Goal: Navigation & Orientation: Find specific page/section

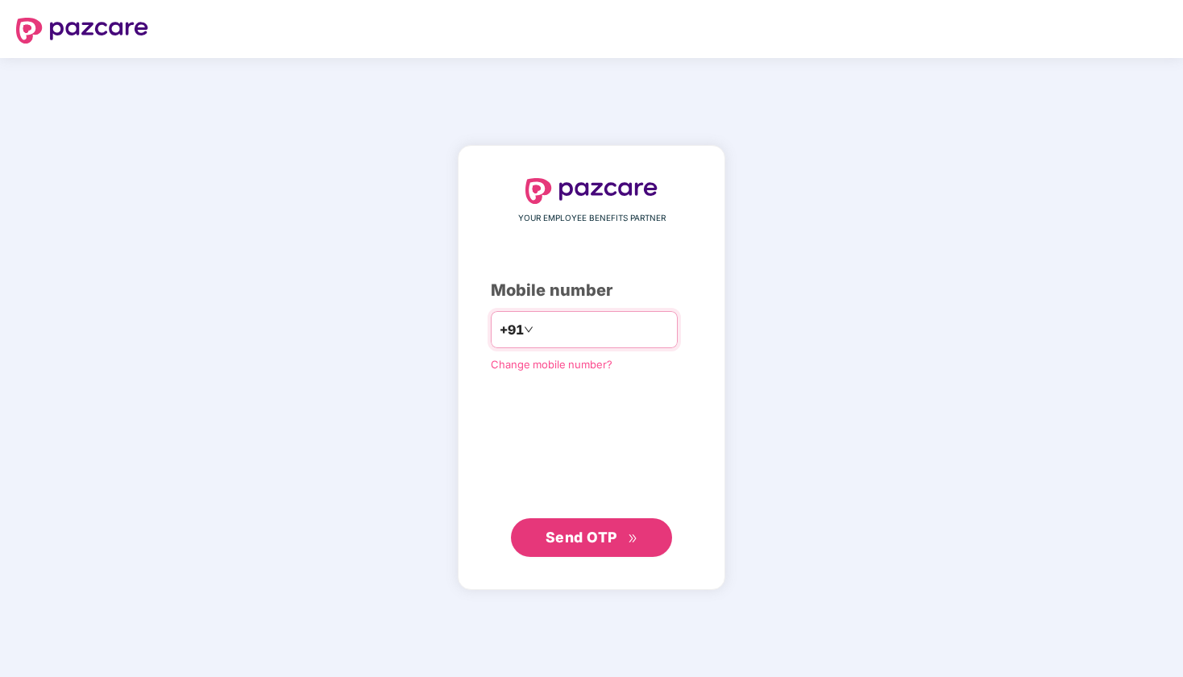
type input "**********"
click at [592, 541] on span "Send OTP" at bounding box center [581, 536] width 72 height 17
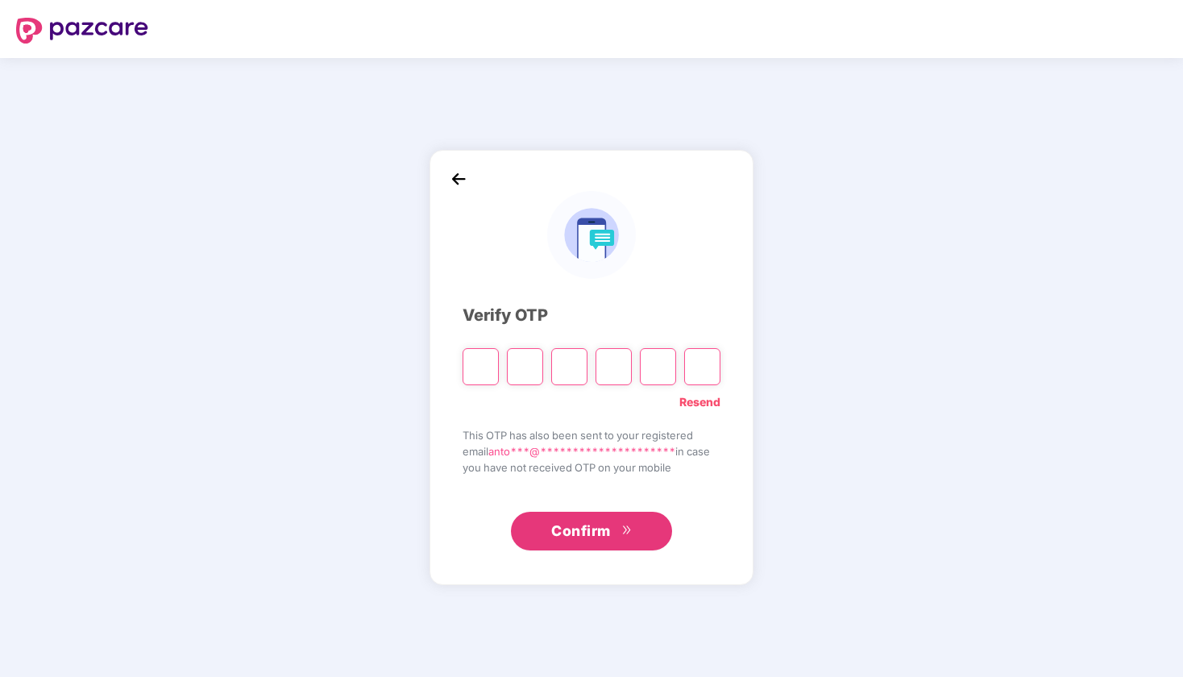
type input "*"
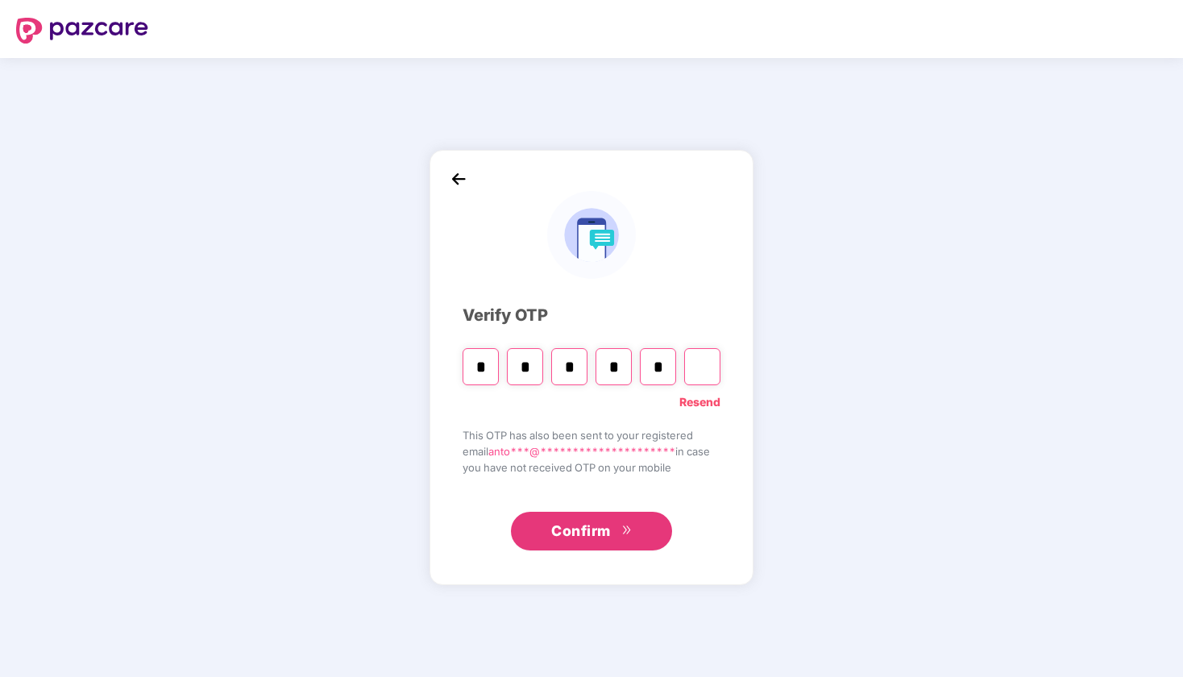
type input "*"
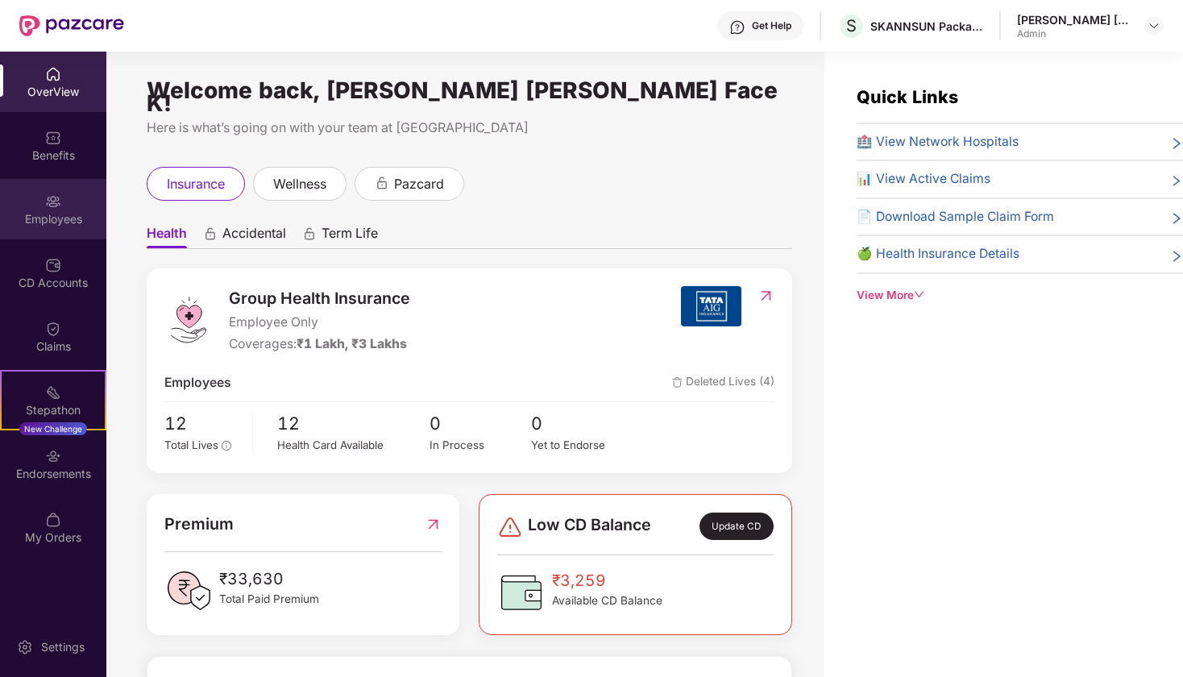
click at [59, 204] on img at bounding box center [53, 201] width 16 height 16
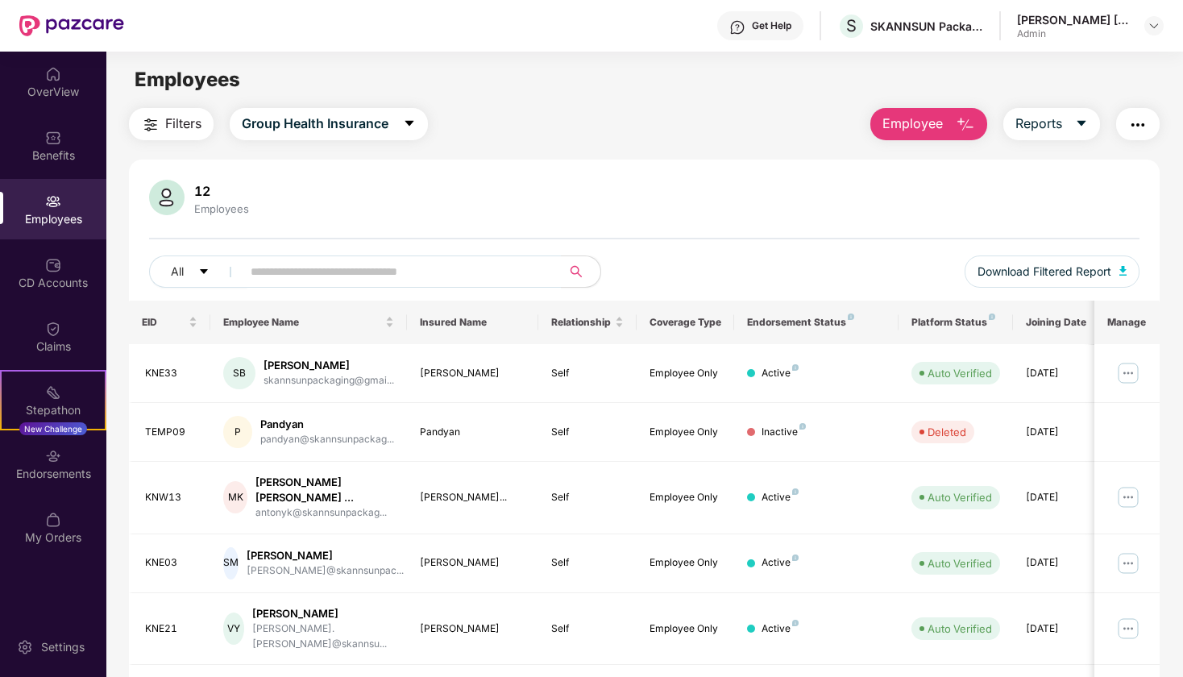
click at [981, 317] on div "Platform Status" at bounding box center [955, 322] width 89 height 13
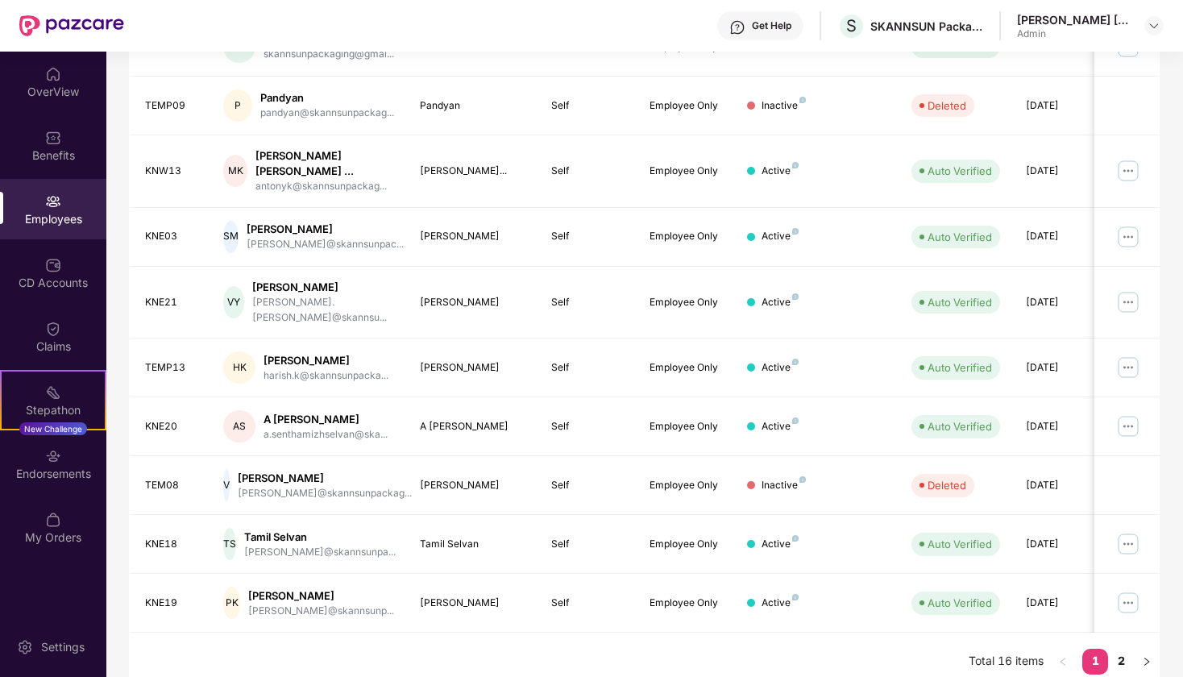
scroll to position [325, 0]
click at [1118, 649] on link "2" at bounding box center [1121, 661] width 26 height 24
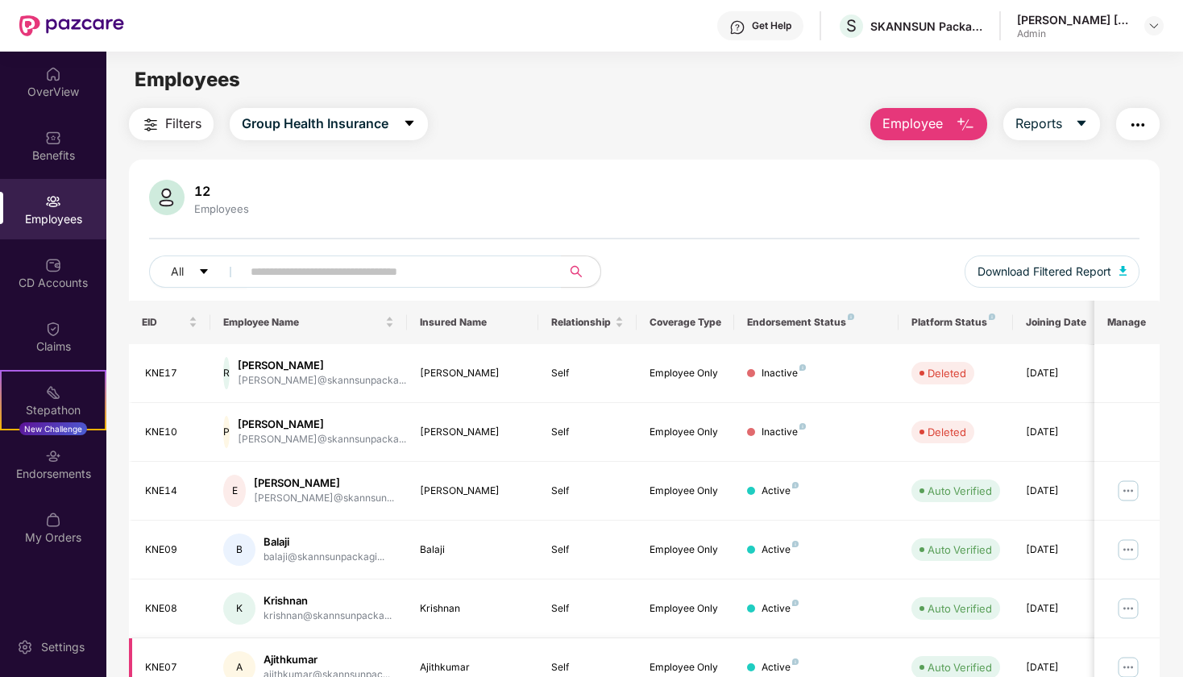
scroll to position [0, 0]
click at [58, 203] on img at bounding box center [53, 201] width 16 height 16
